Goal: Task Accomplishment & Management: Manage account settings

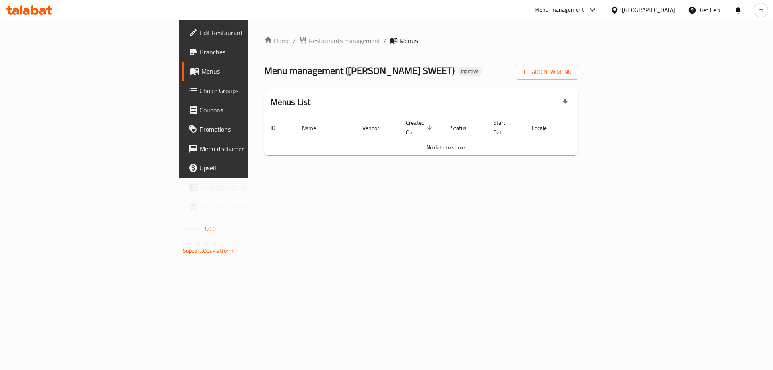
click at [200, 37] on span "Edit Restaurant" at bounding box center [251, 33] width 102 height 10
click at [529, 74] on icon "button" at bounding box center [525, 72] width 8 height 8
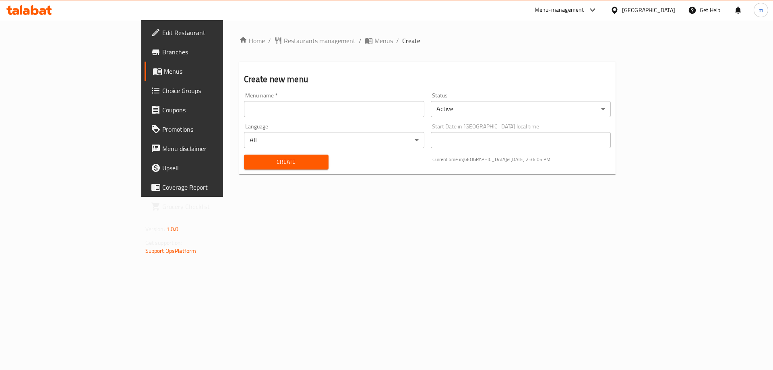
click at [363, 113] on input "text" at bounding box center [334, 109] width 180 height 16
type input "[DATE]"
click at [264, 162] on span "Create" at bounding box center [287, 162] width 72 height 10
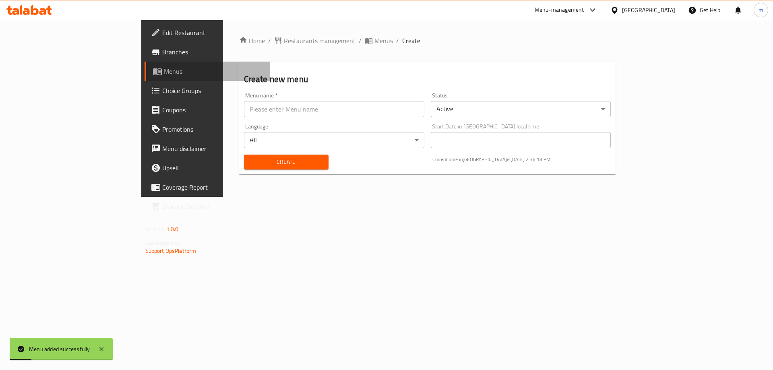
click at [164, 75] on span "Menus" at bounding box center [214, 71] width 100 height 10
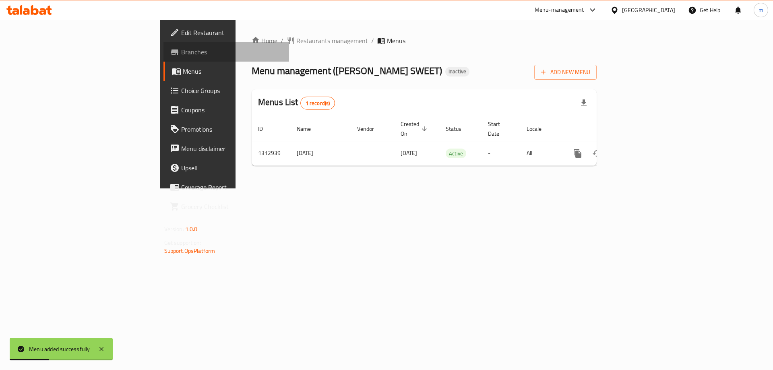
click at [181, 47] on span "Branches" at bounding box center [232, 52] width 102 height 10
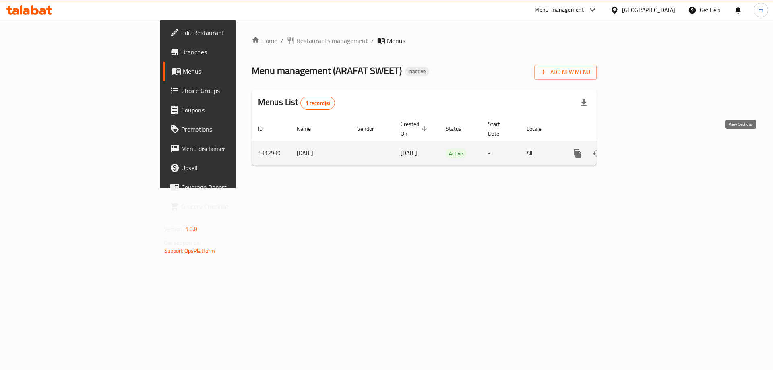
click at [641, 149] on icon "enhanced table" at bounding box center [636, 154] width 10 height 10
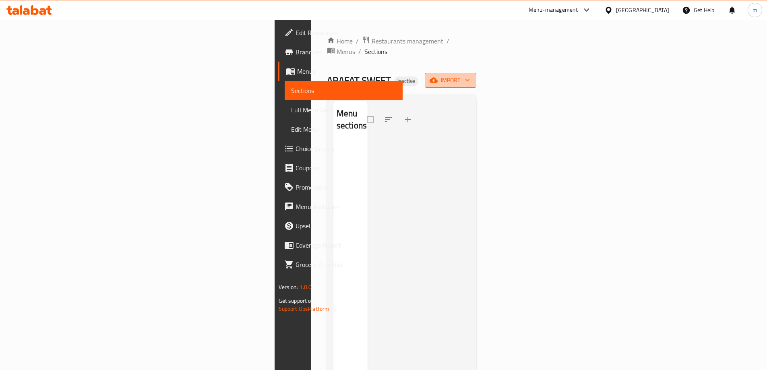
click at [438, 76] on icon "button" at bounding box center [434, 80] width 8 height 8
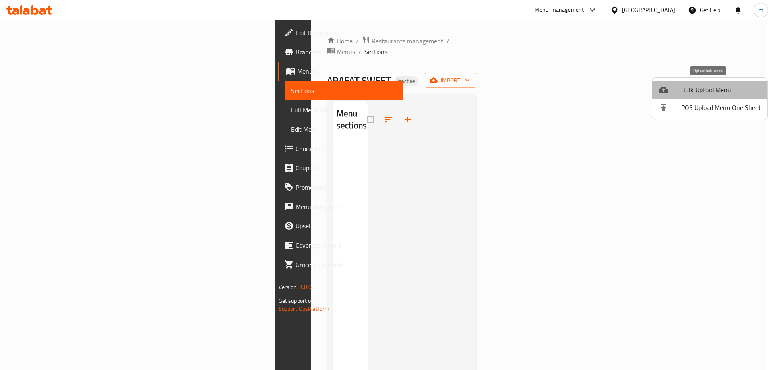
click at [712, 89] on span "Bulk Upload Menu" at bounding box center [722, 90] width 80 height 10
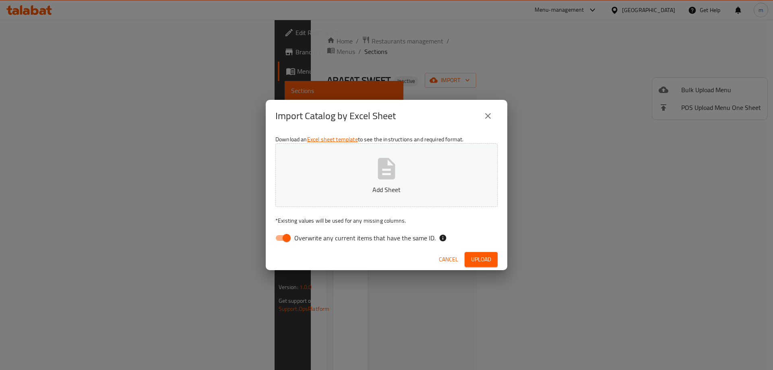
click at [290, 237] on input "Overwrite any current items that have the same ID." at bounding box center [287, 237] width 46 height 15
checkbox input "false"
click at [405, 177] on button "Add Sheet" at bounding box center [387, 175] width 222 height 64
click at [480, 255] on span "Upload" at bounding box center [481, 260] width 20 height 10
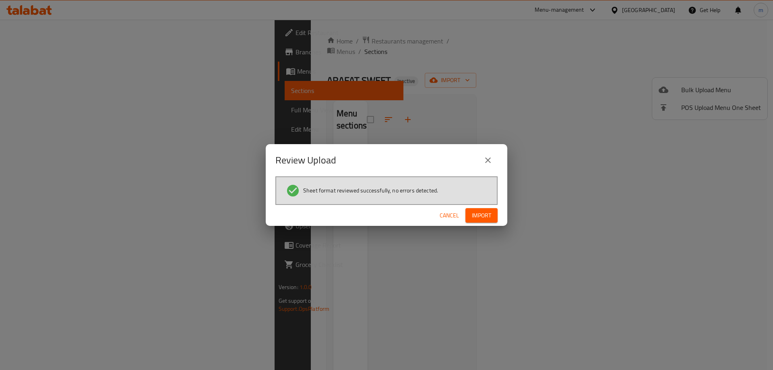
click at [458, 216] on span "Cancel" at bounding box center [449, 216] width 19 height 10
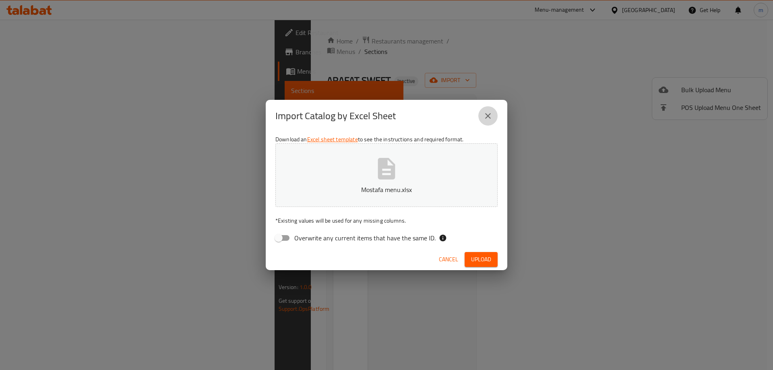
click at [490, 116] on icon "close" at bounding box center [488, 116] width 10 height 10
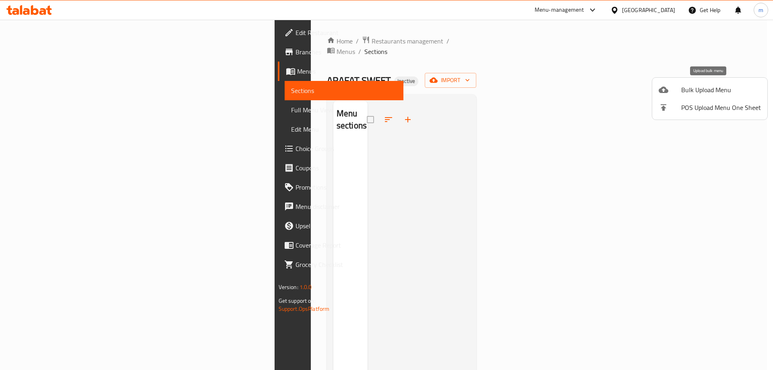
click at [697, 94] on span "Bulk Upload Menu" at bounding box center [722, 90] width 80 height 10
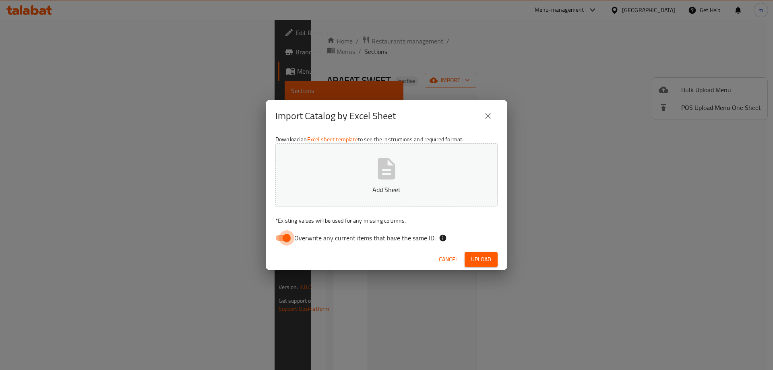
click at [287, 234] on input "Overwrite any current items that have the same ID." at bounding box center [287, 237] width 46 height 15
checkbox input "false"
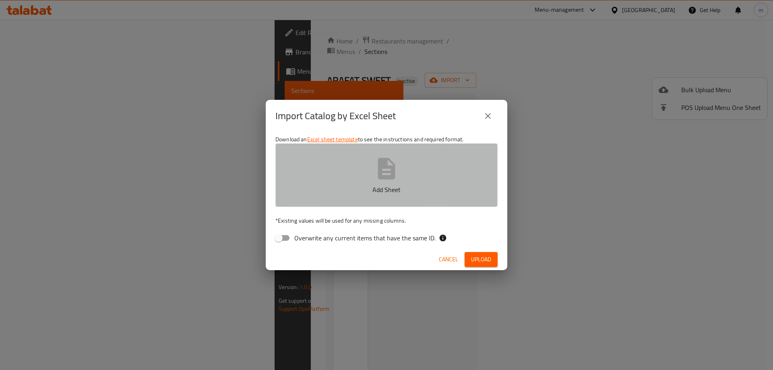
click at [406, 183] on button "Add Sheet" at bounding box center [387, 175] width 222 height 64
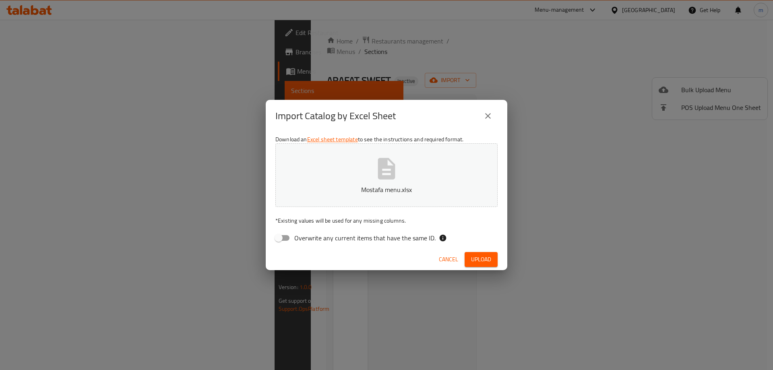
click at [486, 259] on span "Upload" at bounding box center [481, 260] width 20 height 10
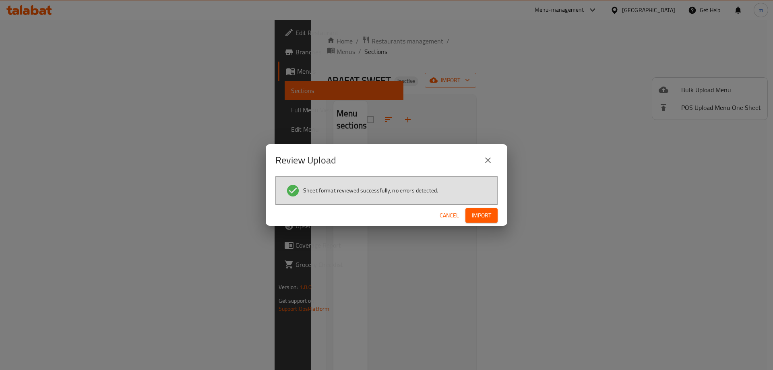
click at [483, 214] on span "Import" at bounding box center [481, 216] width 19 height 10
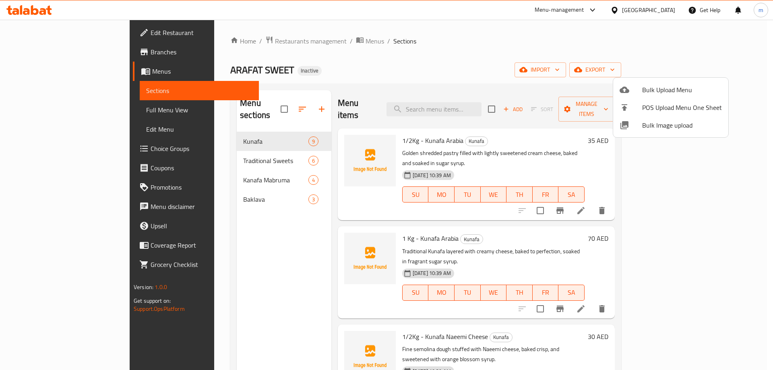
click at [44, 114] on div at bounding box center [386, 185] width 773 height 370
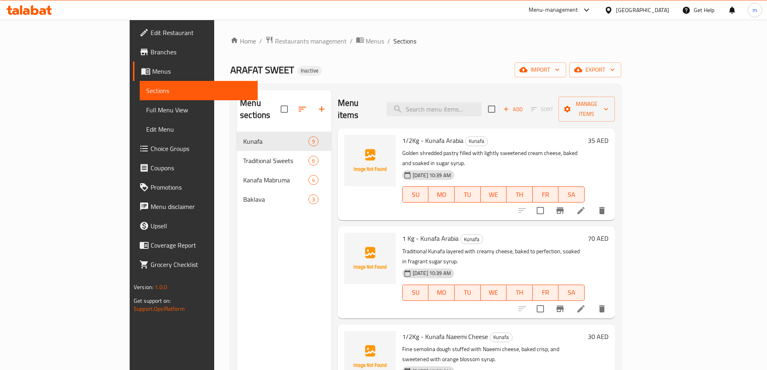
click at [146, 113] on span "Full Menu View" at bounding box center [198, 110] width 105 height 10
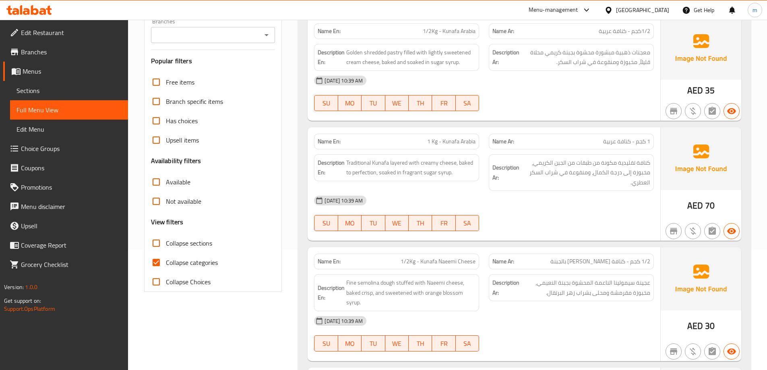
scroll to position [121, 0]
click at [157, 263] on input "Collapse categories" at bounding box center [156, 262] width 19 height 19
checkbox input "false"
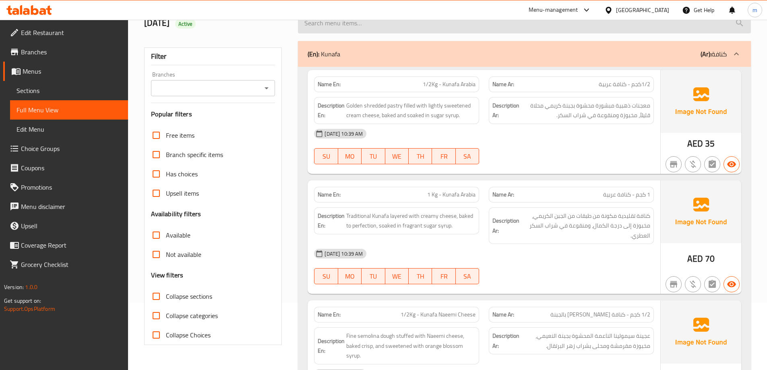
scroll to position [0, 0]
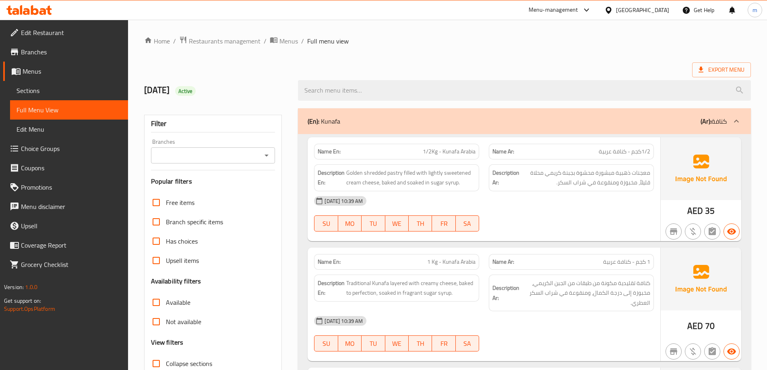
click at [68, 87] on span "Sections" at bounding box center [69, 91] width 105 height 10
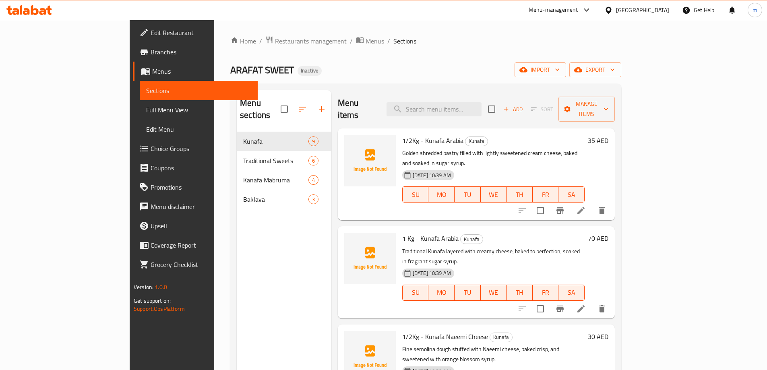
click at [151, 52] on span "Branches" at bounding box center [201, 52] width 101 height 10
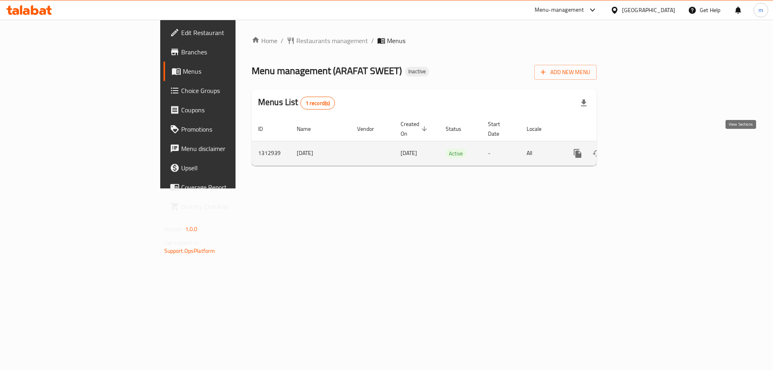
click at [646, 147] on link "enhanced table" at bounding box center [635, 153] width 19 height 19
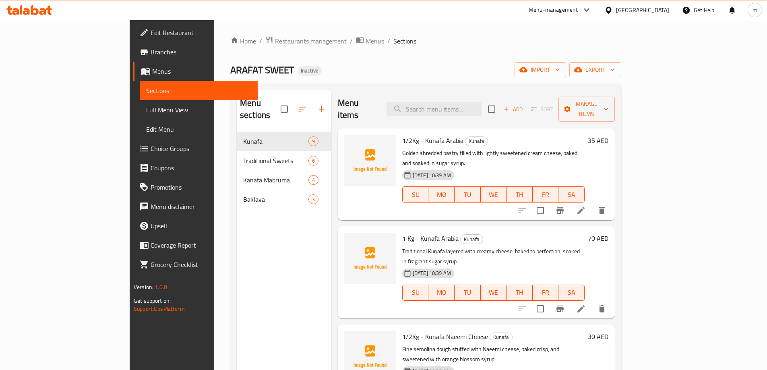
click at [146, 93] on span "Sections" at bounding box center [198, 91] width 105 height 10
click at [152, 71] on span "Menus" at bounding box center [201, 71] width 99 height 10
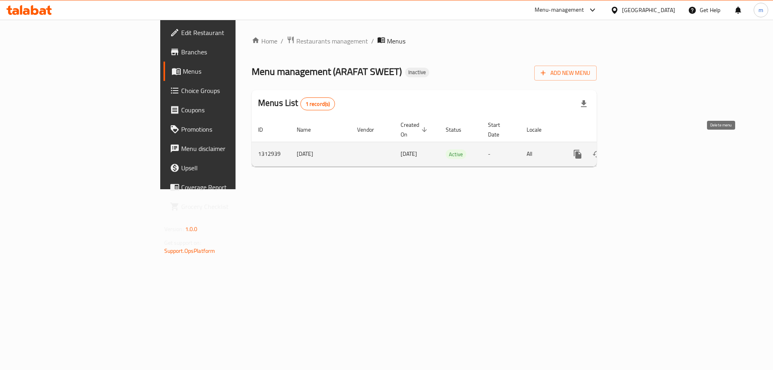
click at [622, 149] on icon "enhanced table" at bounding box center [617, 154] width 10 height 10
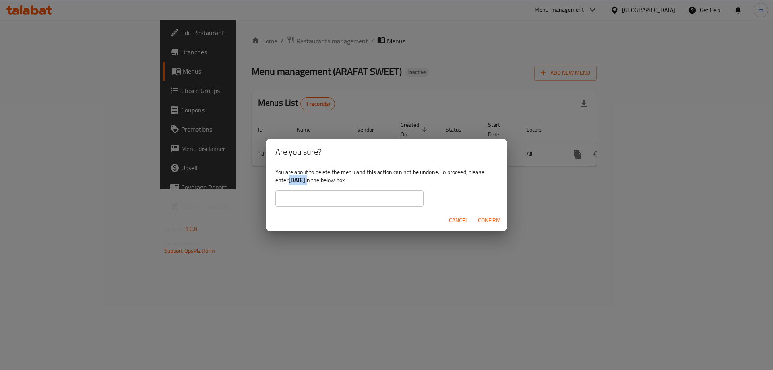
drag, startPoint x: 319, startPoint y: 182, endPoint x: 290, endPoint y: 180, distance: 28.3
click at [290, 180] on div "You are about to delete the menu and this action can not be undone. To proceed,…" at bounding box center [387, 187] width 242 height 45
copy div "[DATE]"
click at [331, 196] on input "text" at bounding box center [350, 199] width 148 height 16
paste input "[DATE]"
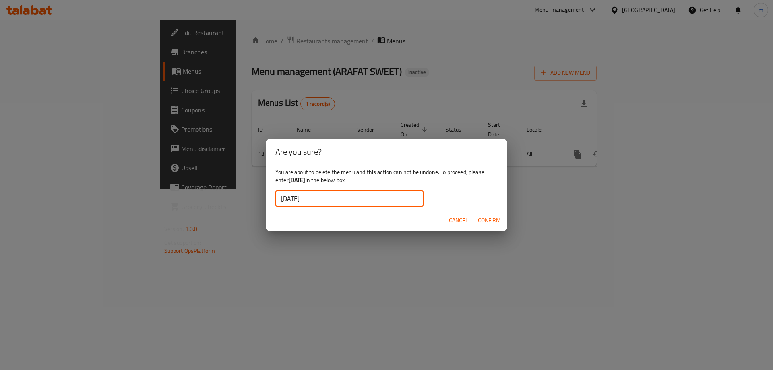
click at [487, 222] on span "Confirm" at bounding box center [489, 221] width 23 height 10
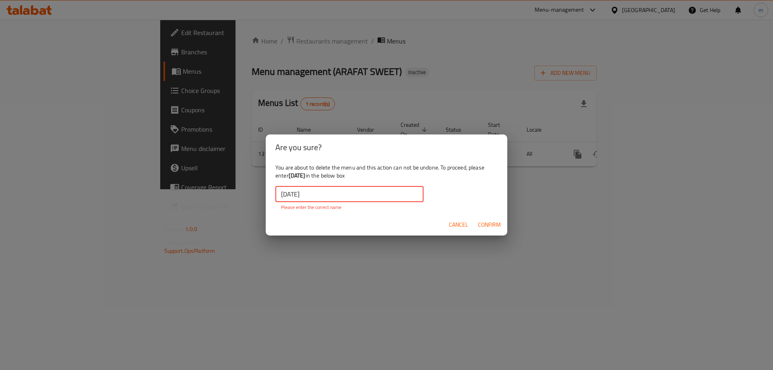
click at [330, 195] on input "[DATE]" at bounding box center [350, 194] width 148 height 16
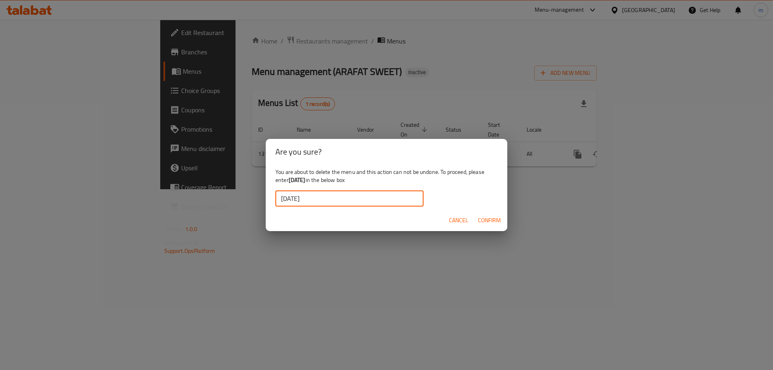
type input "[DATE]"
click at [479, 222] on span "Confirm" at bounding box center [489, 221] width 23 height 10
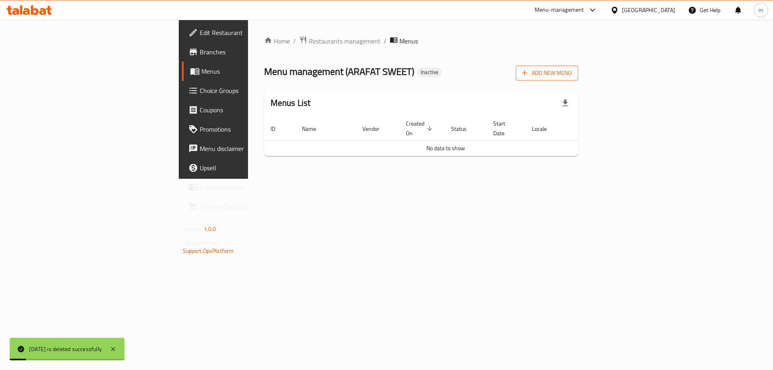
click at [572, 77] on span "Add New Menu" at bounding box center [547, 73] width 50 height 10
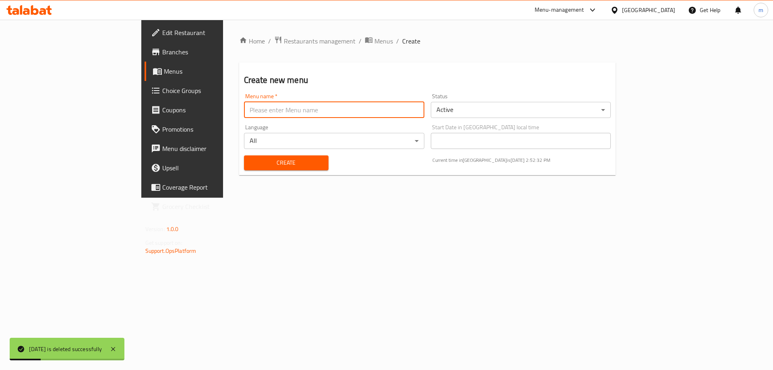
click at [350, 114] on input "text" at bounding box center [334, 110] width 180 height 16
click at [244, 109] on input "2025/9/11" at bounding box center [334, 110] width 180 height 16
drag, startPoint x: 190, startPoint y: 109, endPoint x: 183, endPoint y: 109, distance: 6.8
click at [244, 109] on input "2025/9/11" at bounding box center [334, 110] width 180 height 16
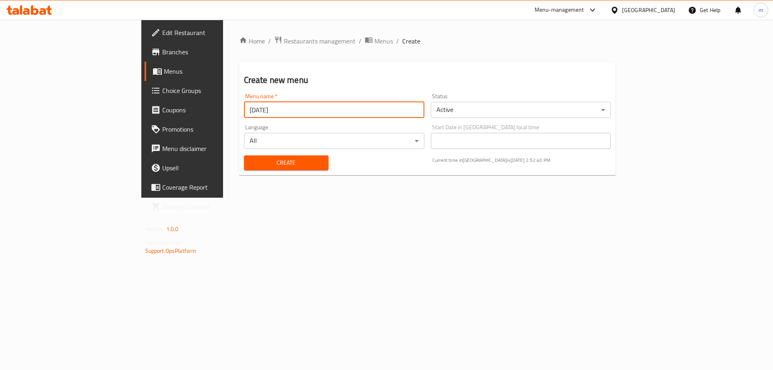
type input "[DATE]"
click at [251, 164] on span "Create" at bounding box center [287, 163] width 72 height 10
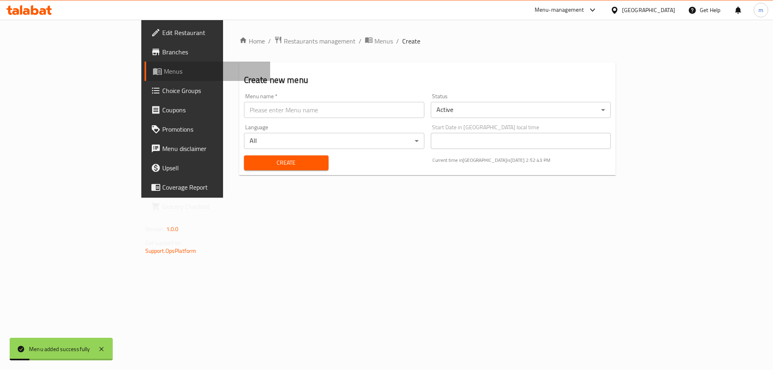
click at [145, 77] on link "Menus" at bounding box center [208, 71] width 126 height 19
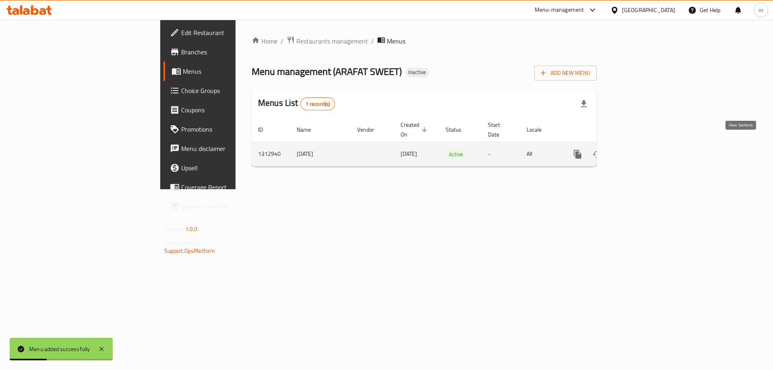
click at [641, 149] on icon "enhanced table" at bounding box center [636, 154] width 10 height 10
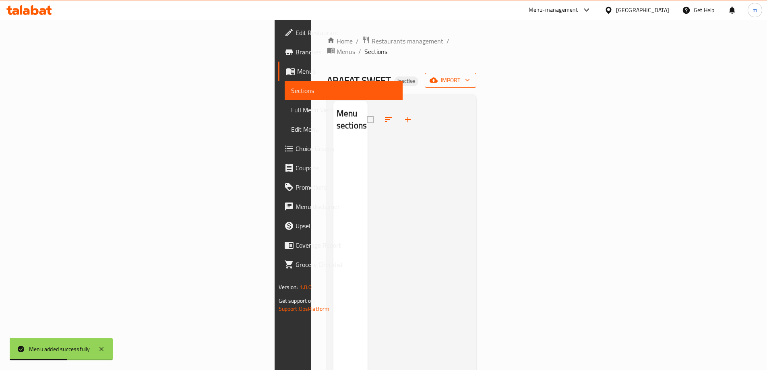
click at [438, 78] on icon "button" at bounding box center [434, 80] width 8 height 5
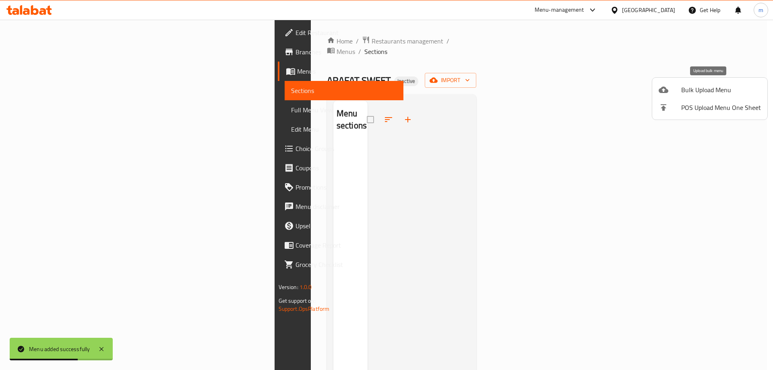
click at [701, 87] on span "Bulk Upload Menu" at bounding box center [722, 90] width 80 height 10
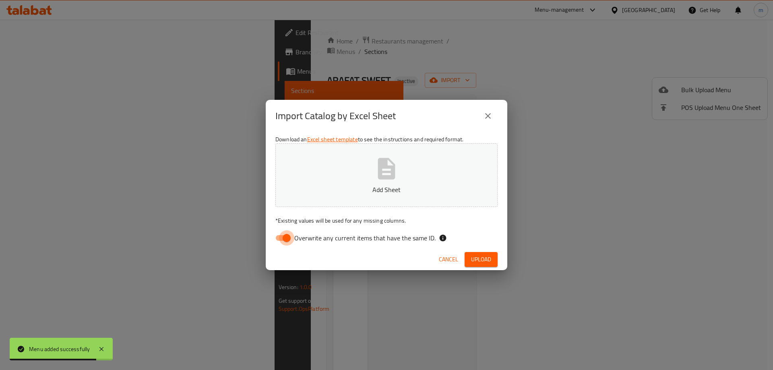
click at [282, 237] on input "Overwrite any current items that have the same ID." at bounding box center [287, 237] width 46 height 15
checkbox input "false"
click at [352, 184] on button "Add Sheet" at bounding box center [387, 175] width 222 height 64
click at [479, 257] on span "Upload" at bounding box center [481, 260] width 20 height 10
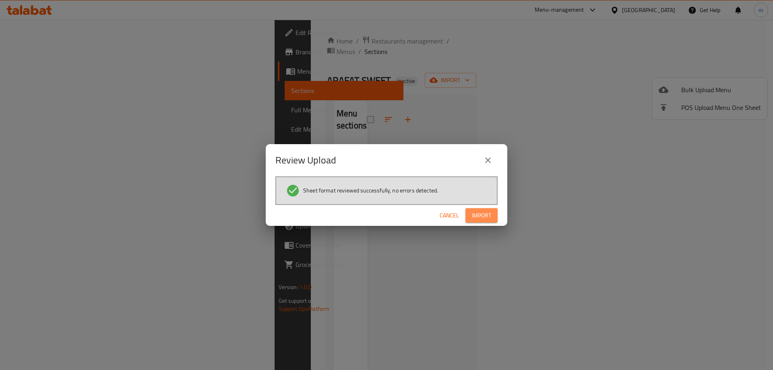
click at [485, 216] on span "Import" at bounding box center [481, 216] width 19 height 10
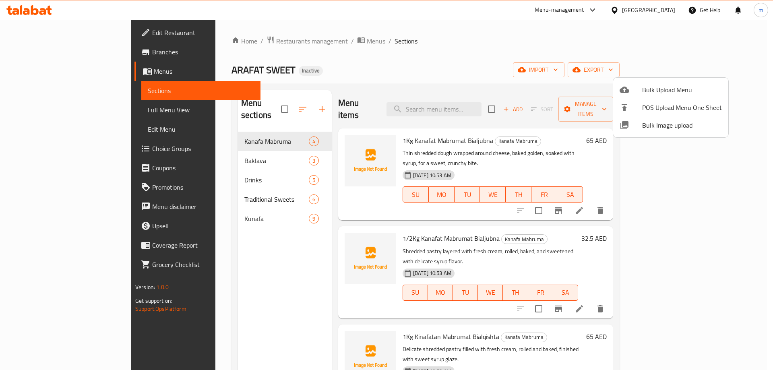
click at [46, 112] on div at bounding box center [386, 185] width 773 height 370
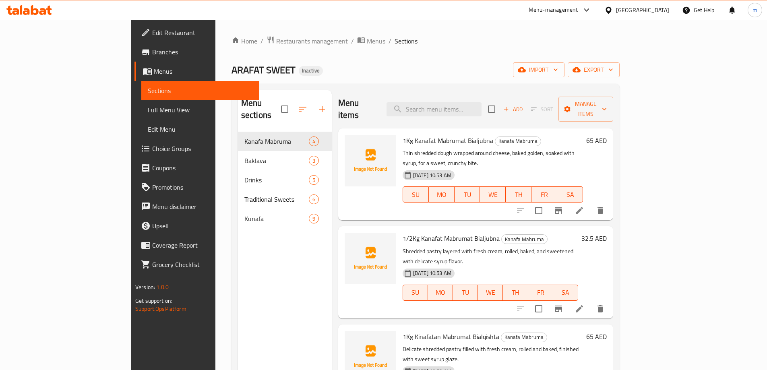
click at [148, 112] on span "Full Menu View" at bounding box center [200, 110] width 105 height 10
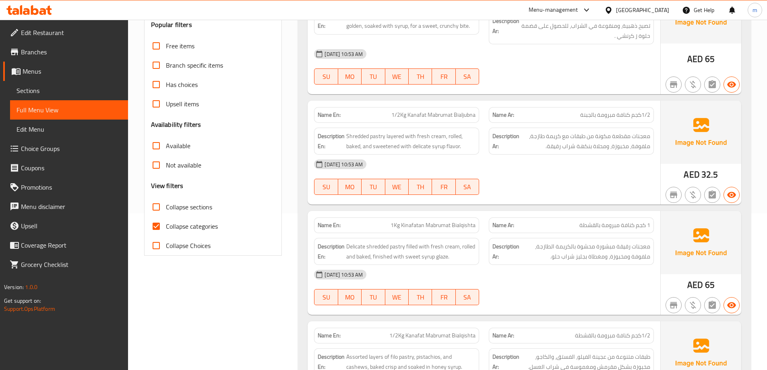
scroll to position [161, 0]
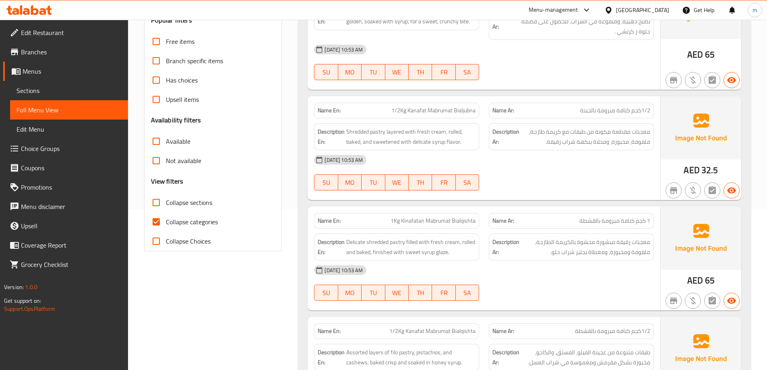
click at [158, 224] on input "Collapse categories" at bounding box center [156, 221] width 19 height 19
checkbox input "false"
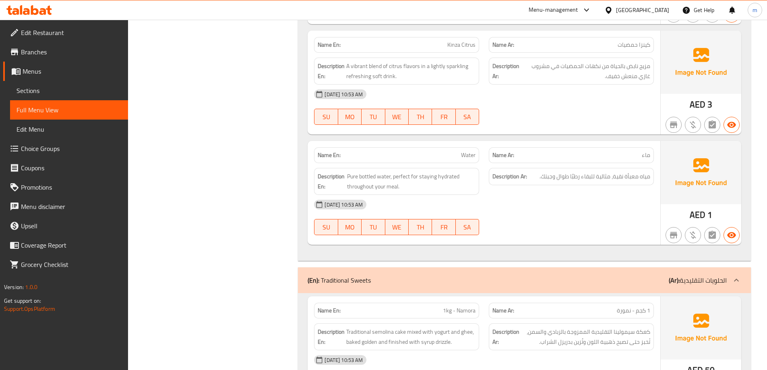
scroll to position [1331, 0]
click at [43, 89] on span "Sections" at bounding box center [69, 91] width 105 height 10
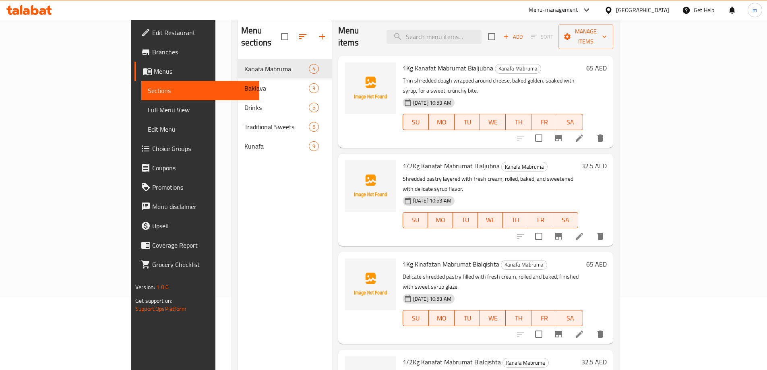
scroll to position [32, 0]
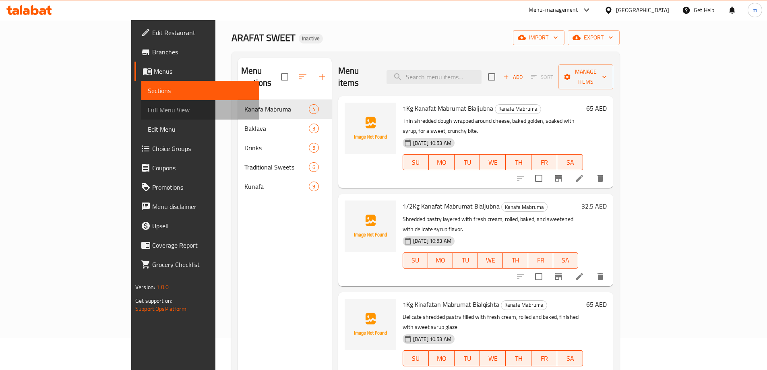
click at [148, 114] on span "Full Menu View" at bounding box center [200, 110] width 105 height 10
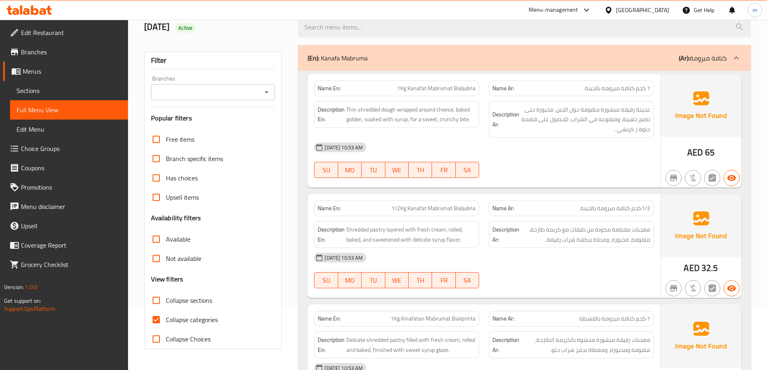
scroll to position [161, 0]
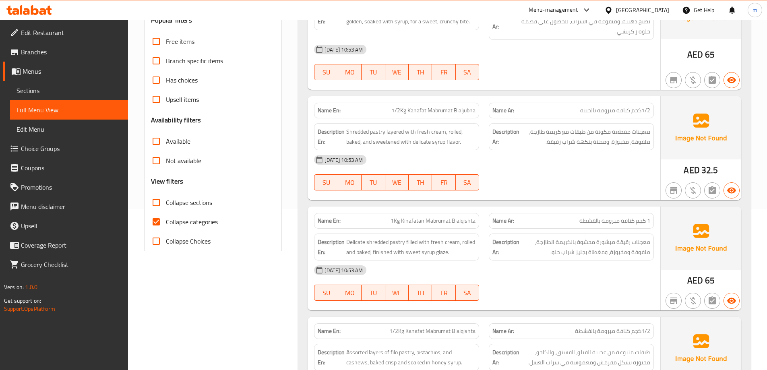
click at [156, 226] on input "Collapse categories" at bounding box center [156, 221] width 19 height 19
checkbox input "false"
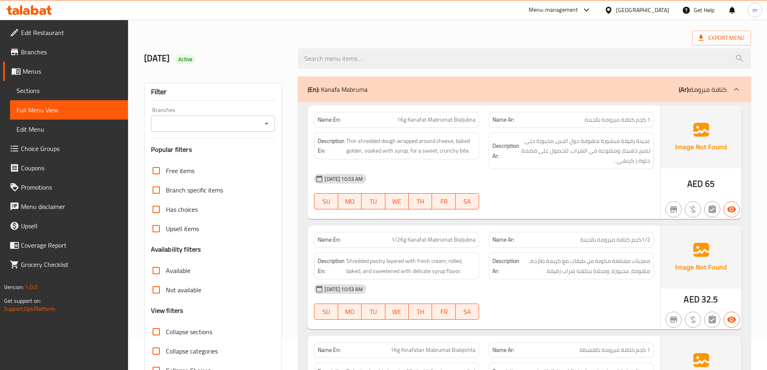
scroll to position [0, 0]
